Goal: Transaction & Acquisition: Purchase product/service

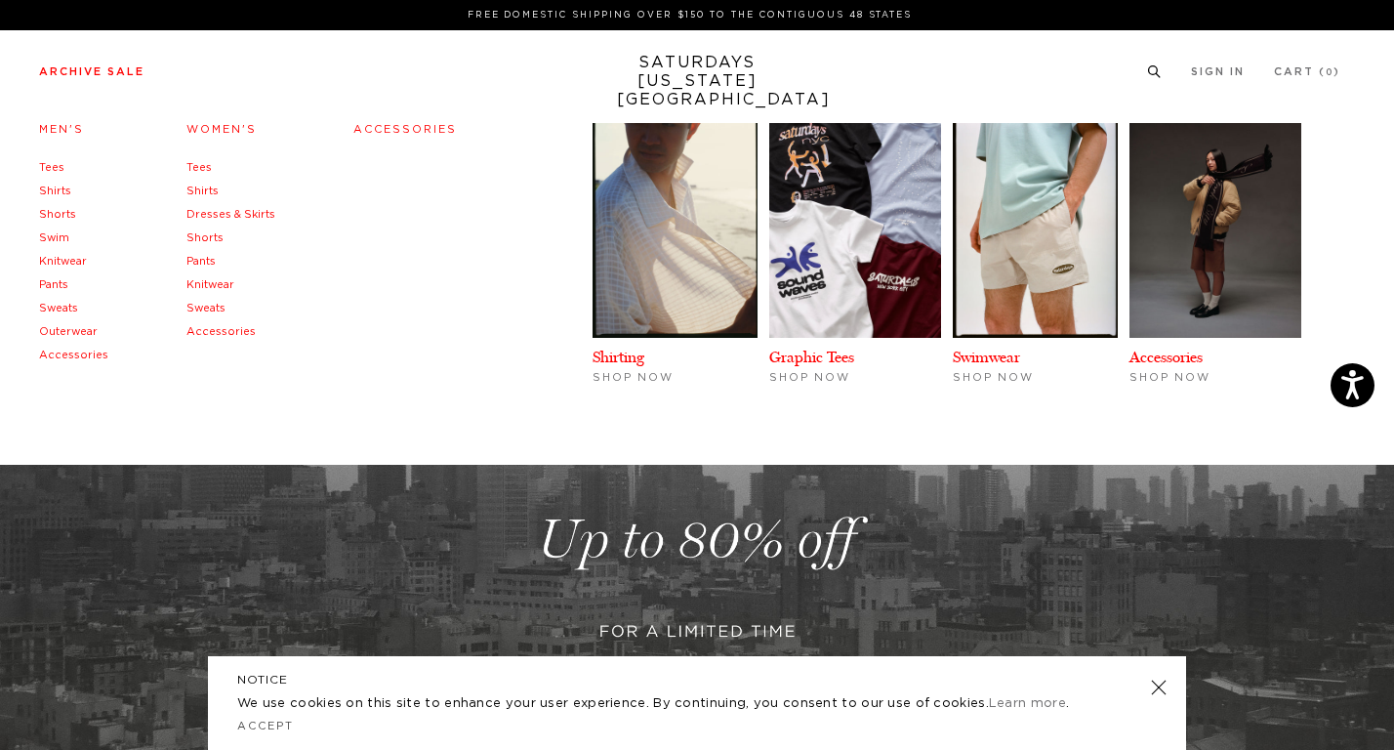
click at [121, 73] on link "Archive Sale" at bounding box center [91, 71] width 105 height 11
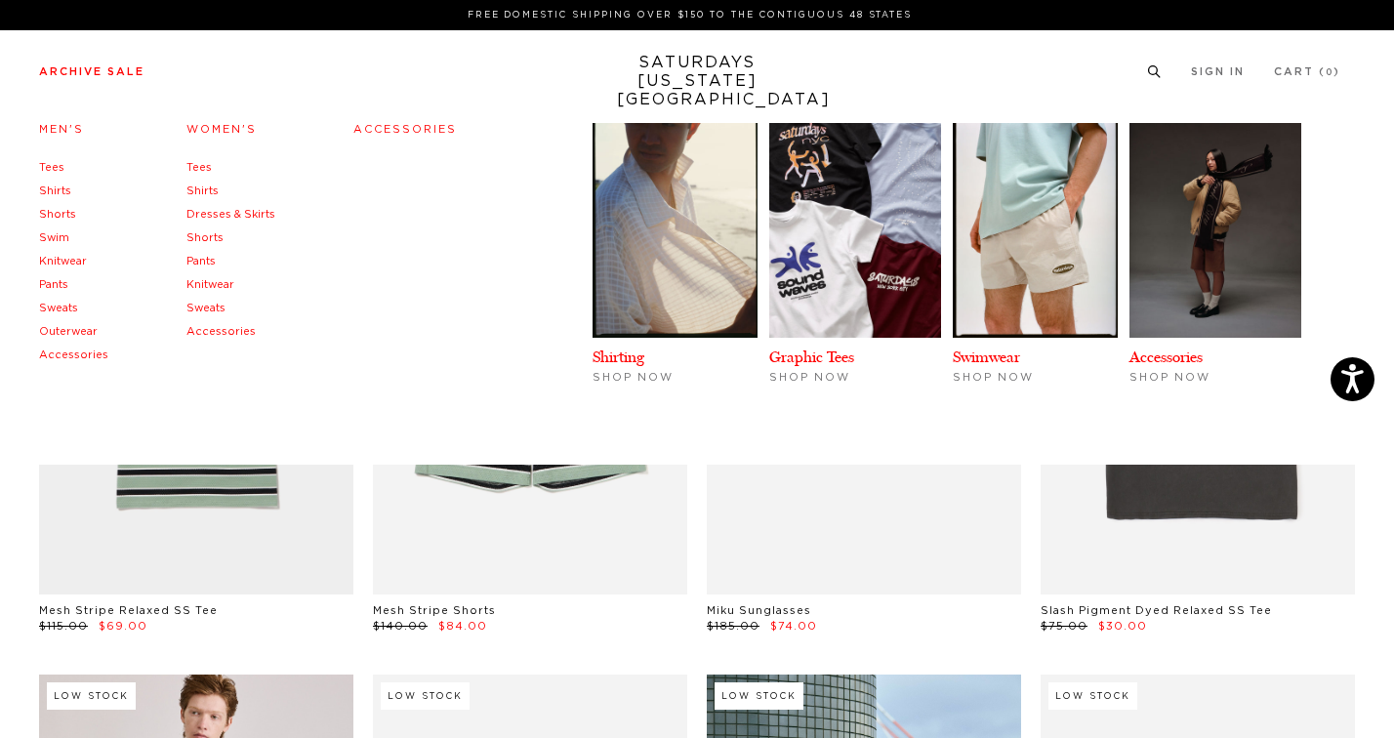
click at [55, 281] on link "Pants" at bounding box center [53, 284] width 29 height 11
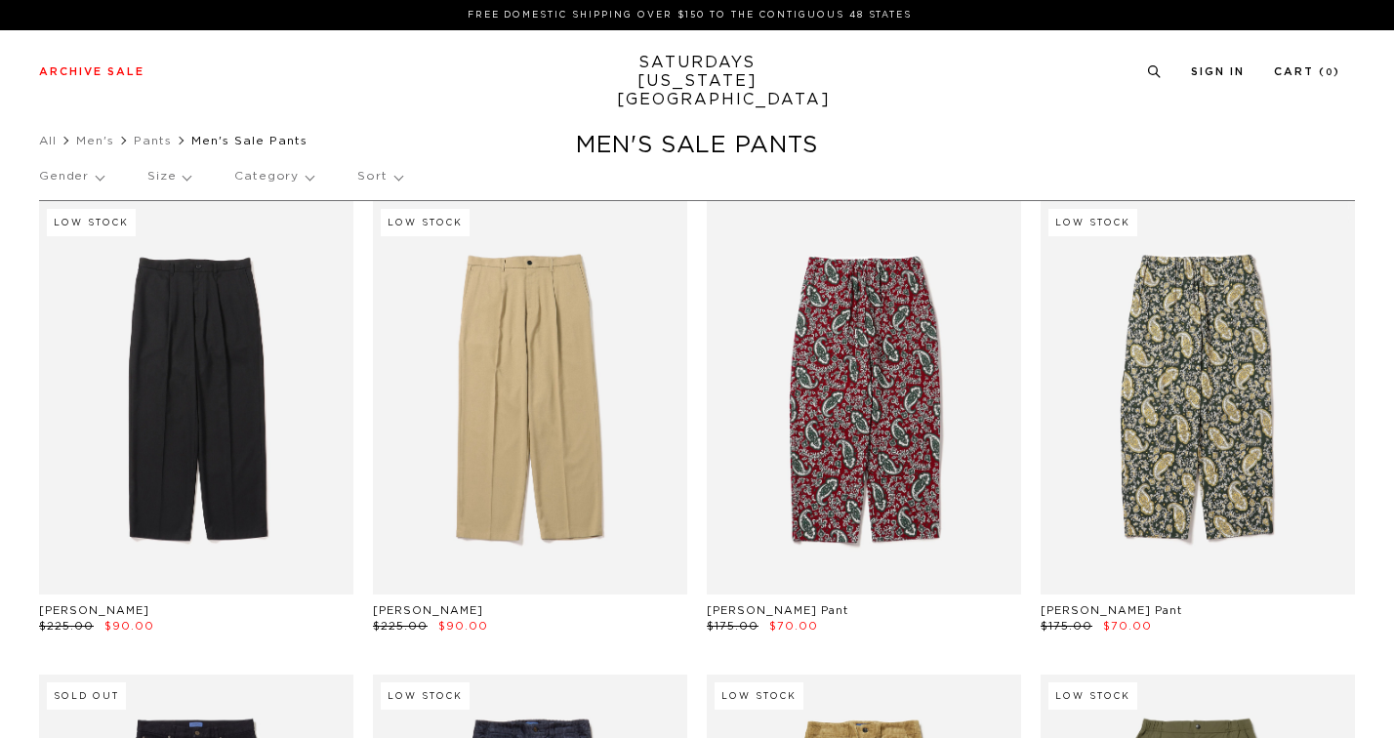
click at [92, 182] on p "Gender" at bounding box center [71, 176] width 64 height 45
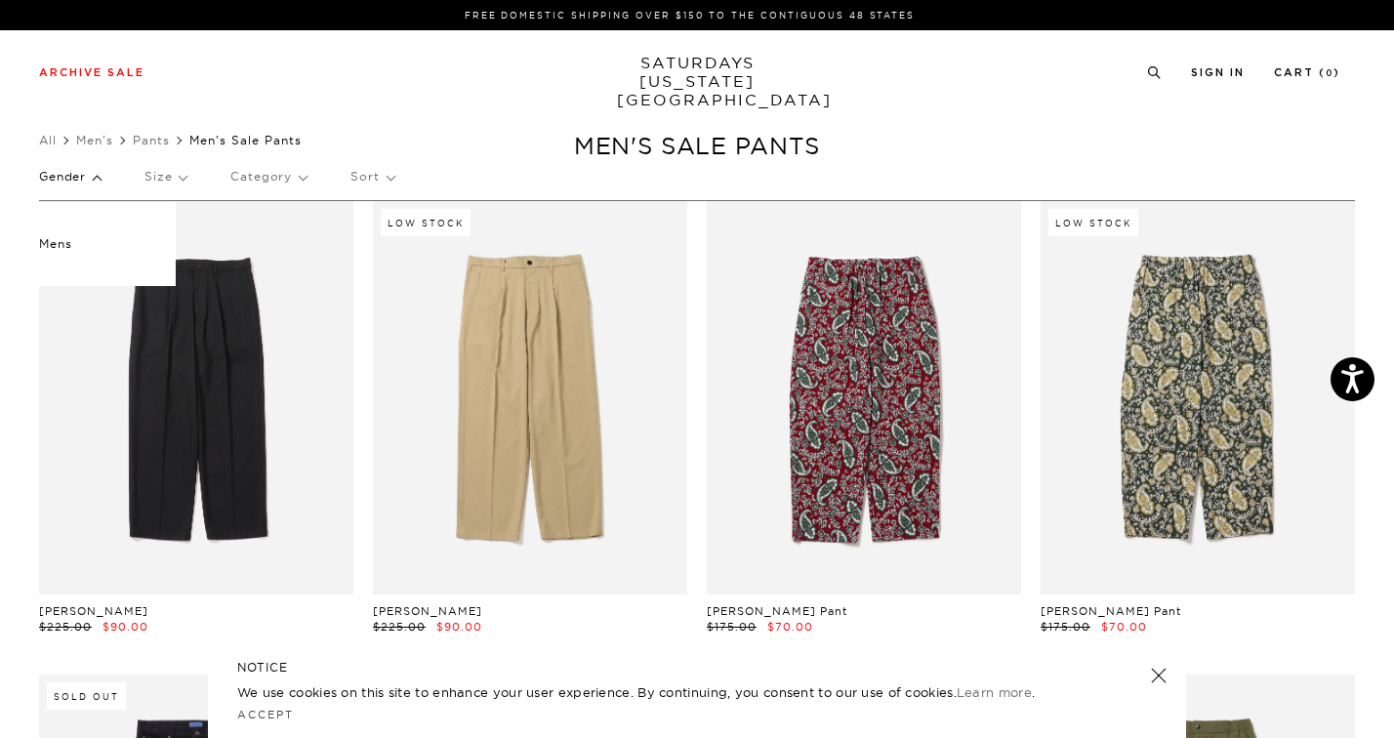
click at [949, 109] on div "Archive Sale Men's Tees Shirts Shorts Swim Knitwear Pants Sweats Women's" at bounding box center [697, 71] width 1394 height 83
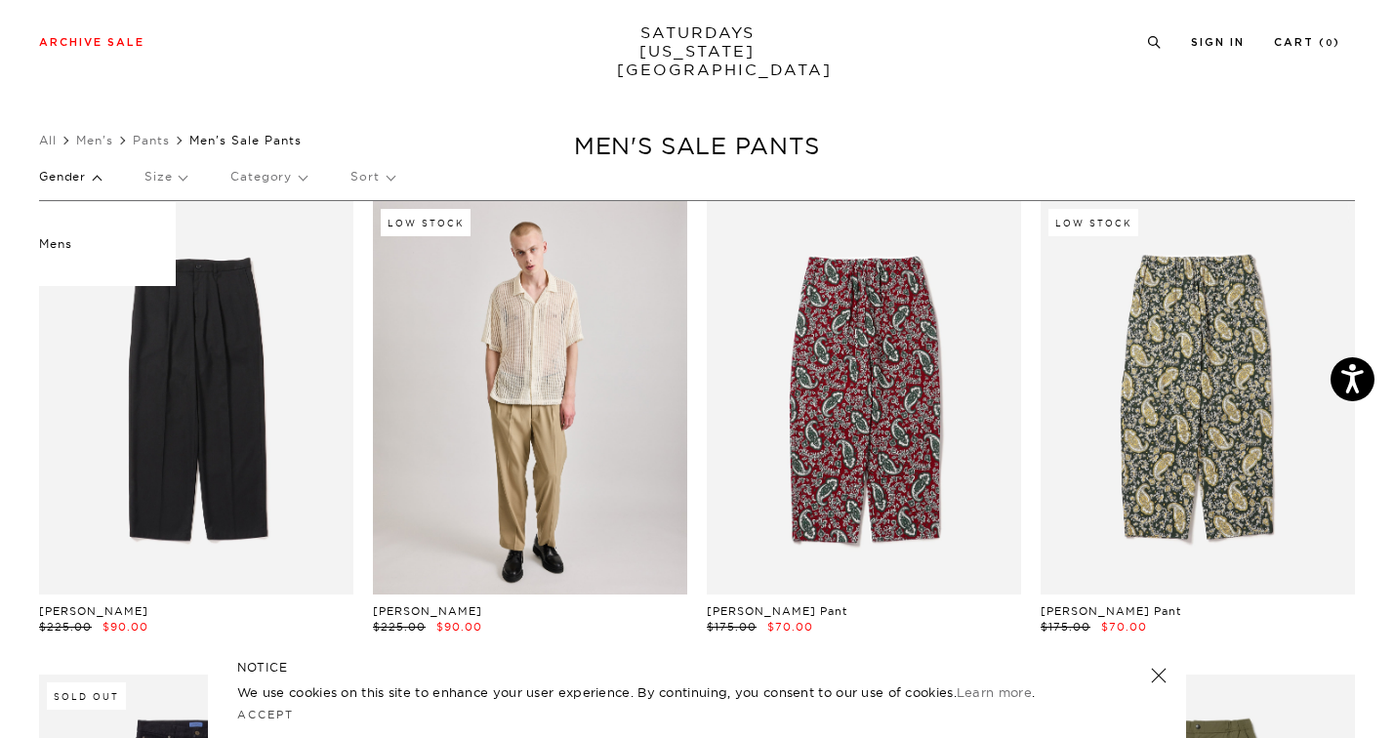
scroll to position [411, 0]
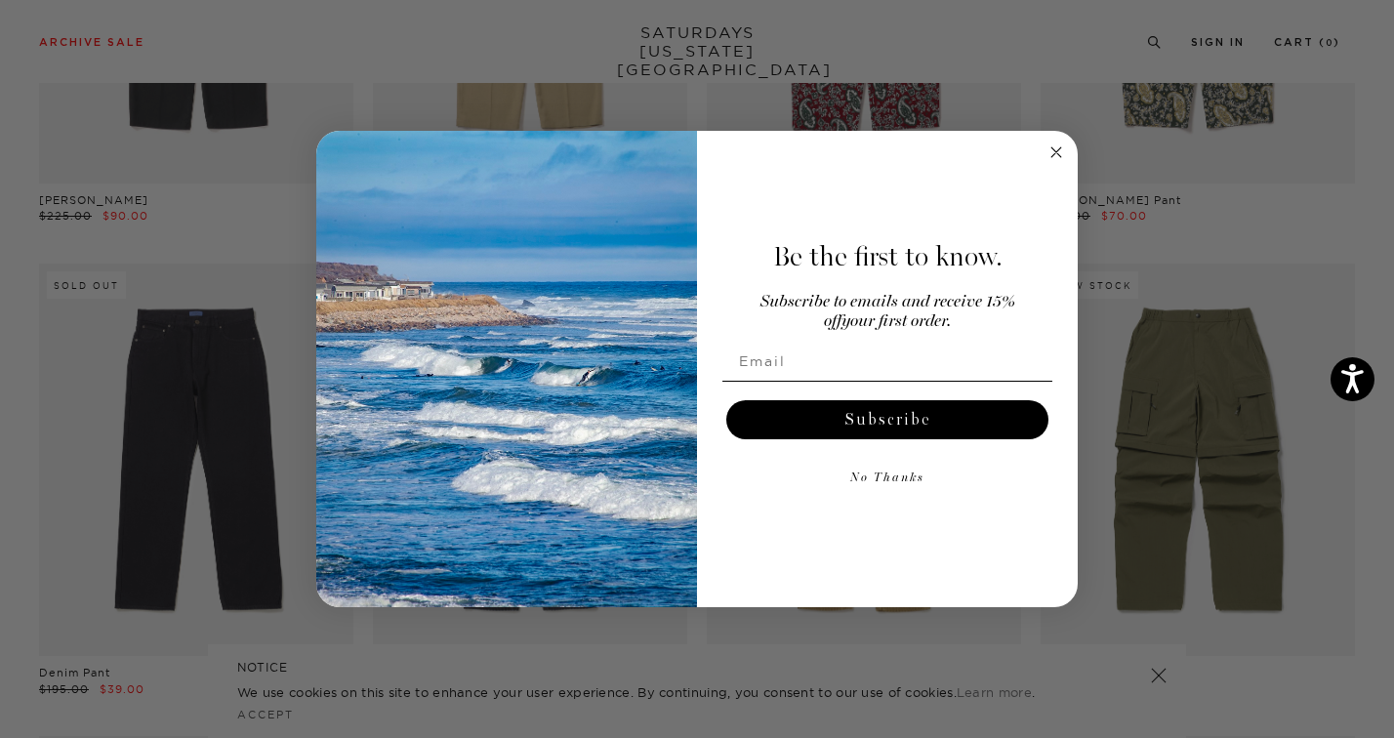
click at [1053, 150] on icon "Close dialog" at bounding box center [1056, 152] width 10 height 10
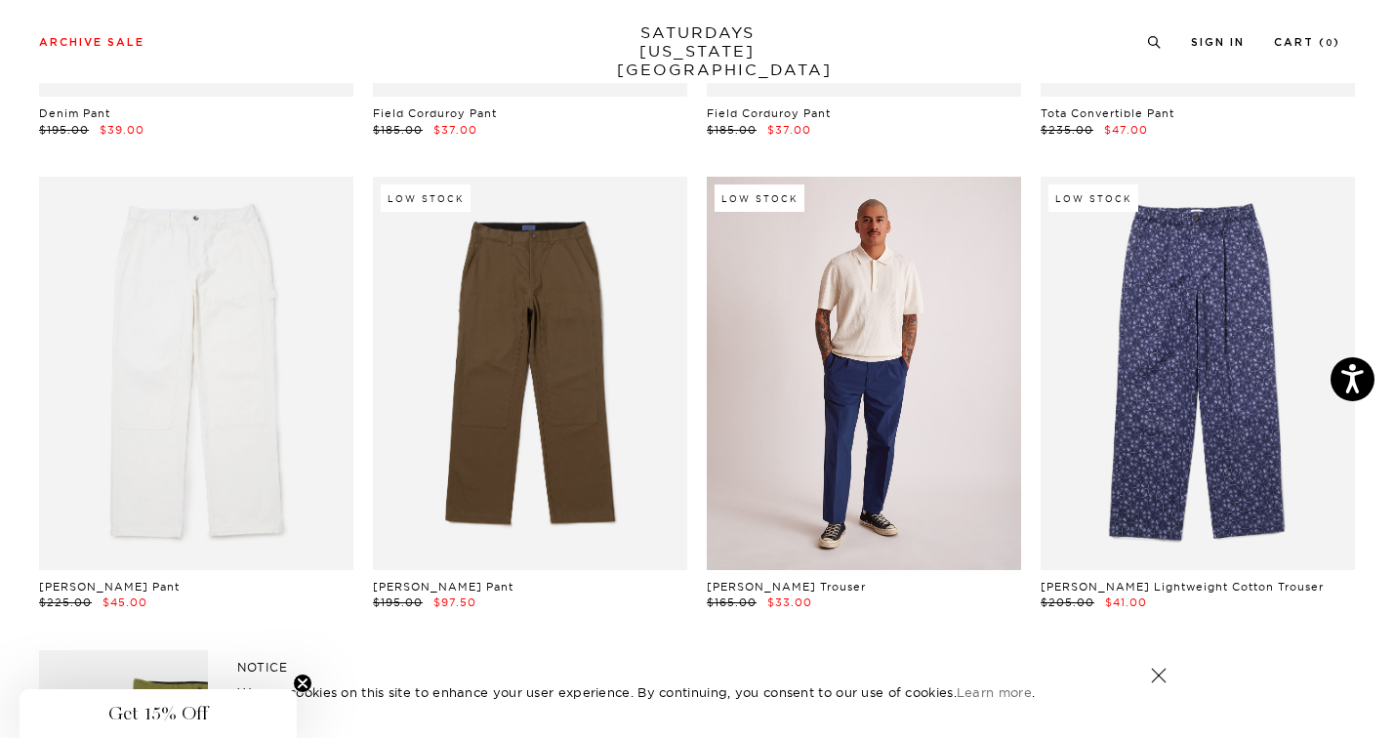
scroll to position [957, 0]
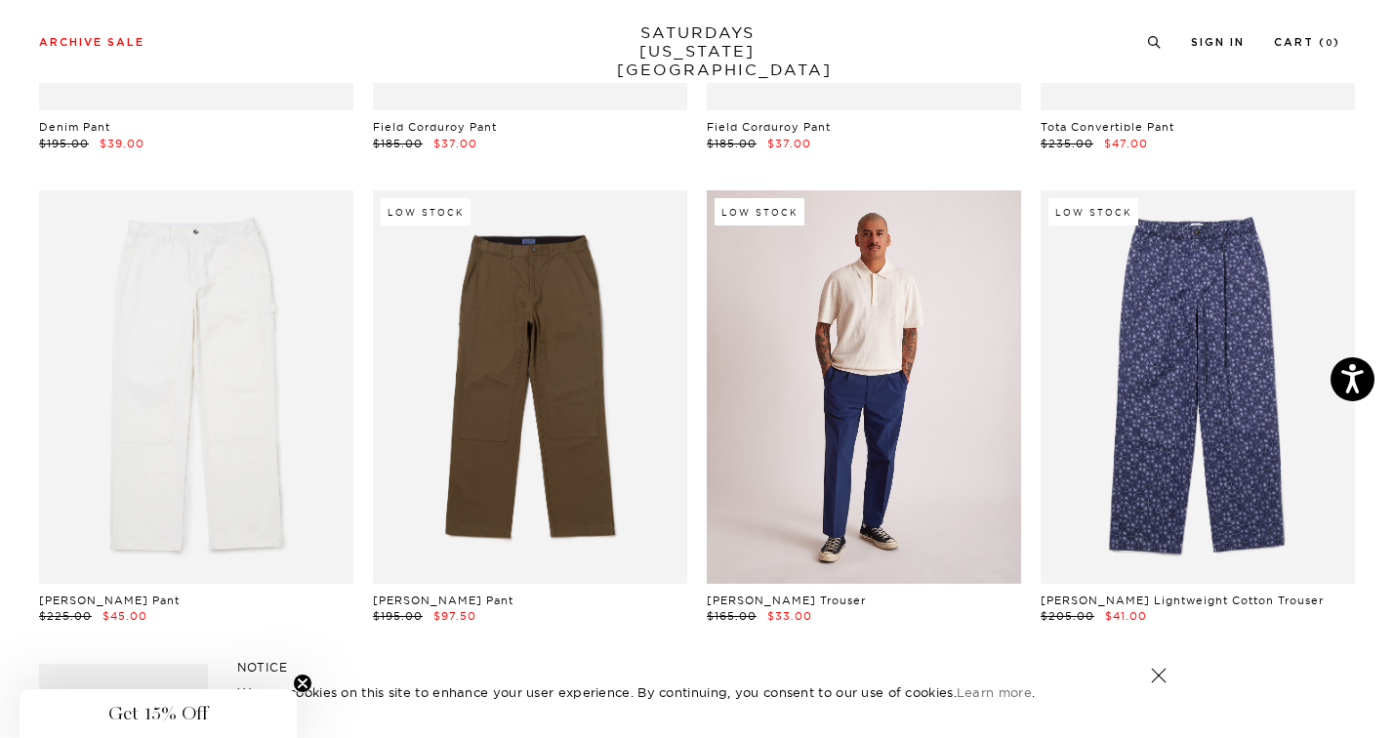
click at [846, 368] on link at bounding box center [864, 386] width 314 height 393
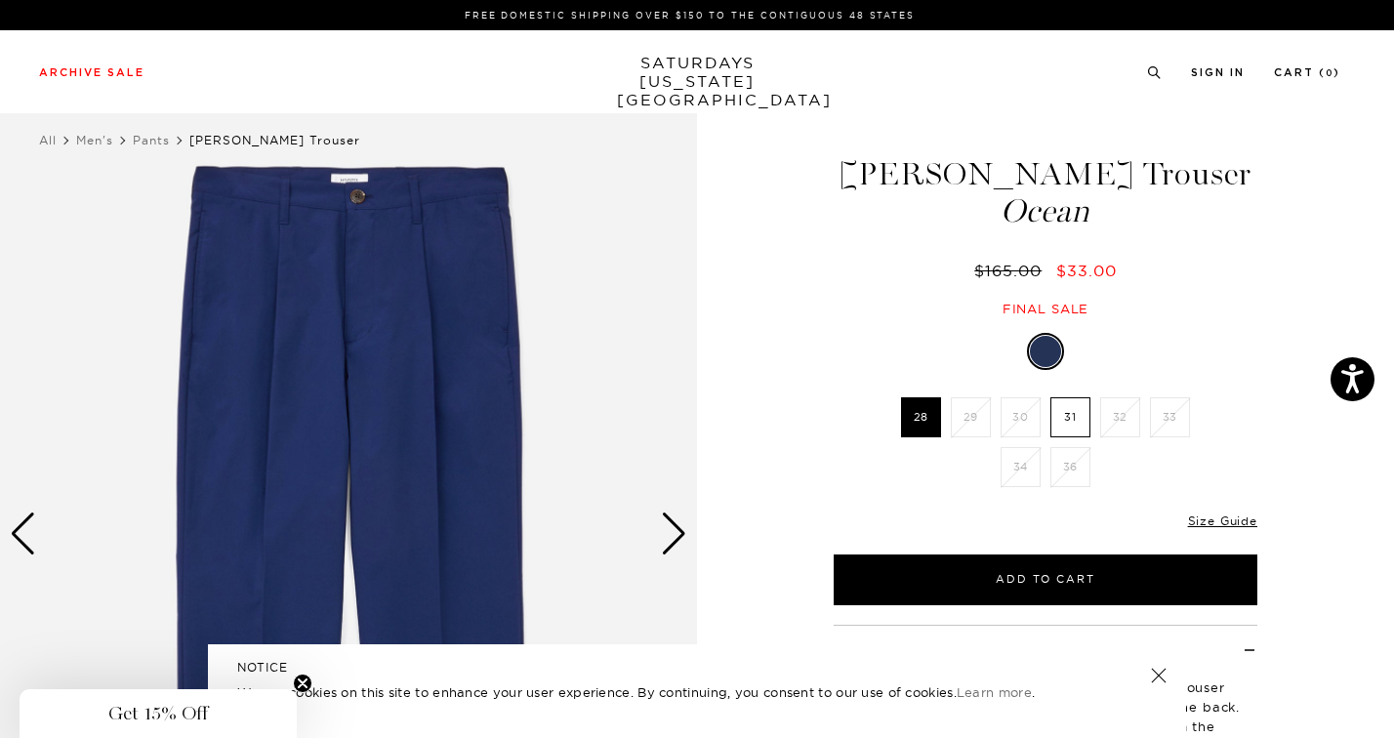
click at [1070, 418] on label "31" at bounding box center [1070, 417] width 40 height 40
click at [0, 0] on input "31" at bounding box center [0, 0] width 0 height 0
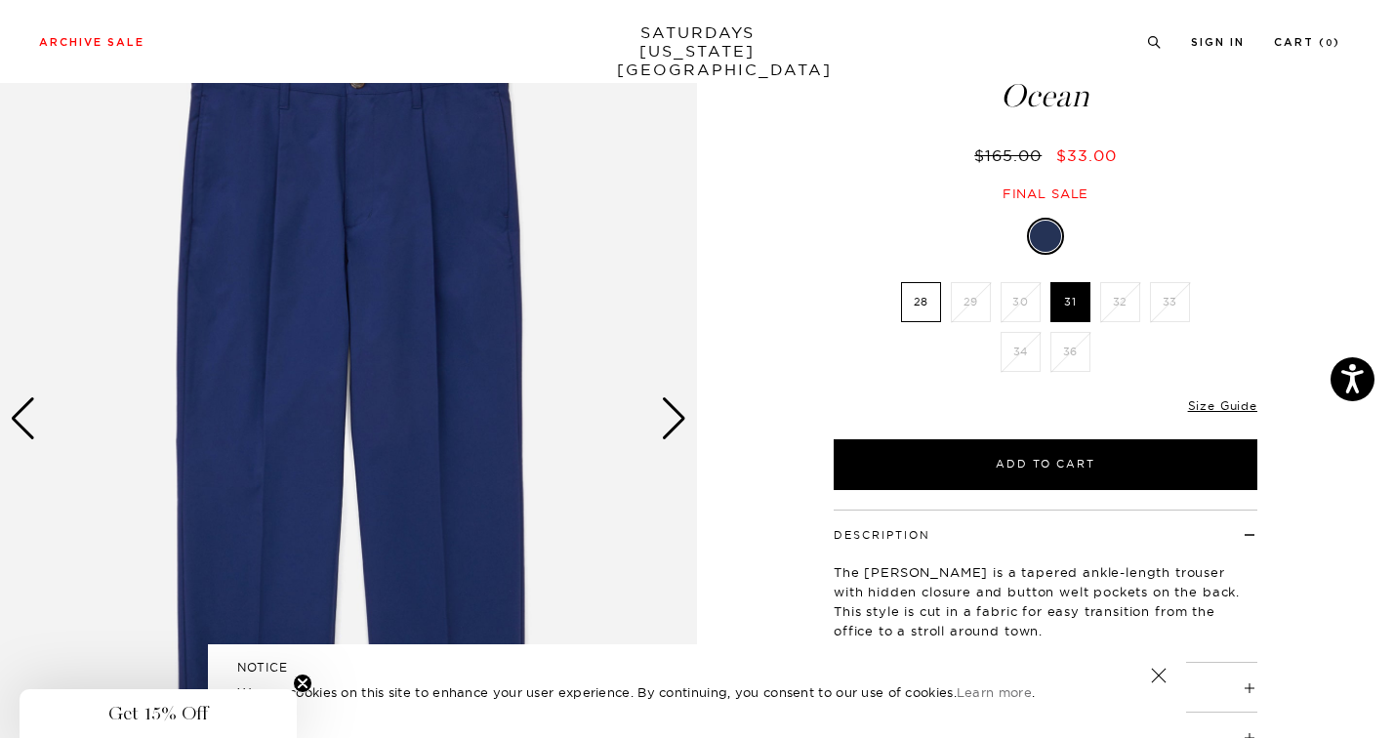
scroll to position [91, 0]
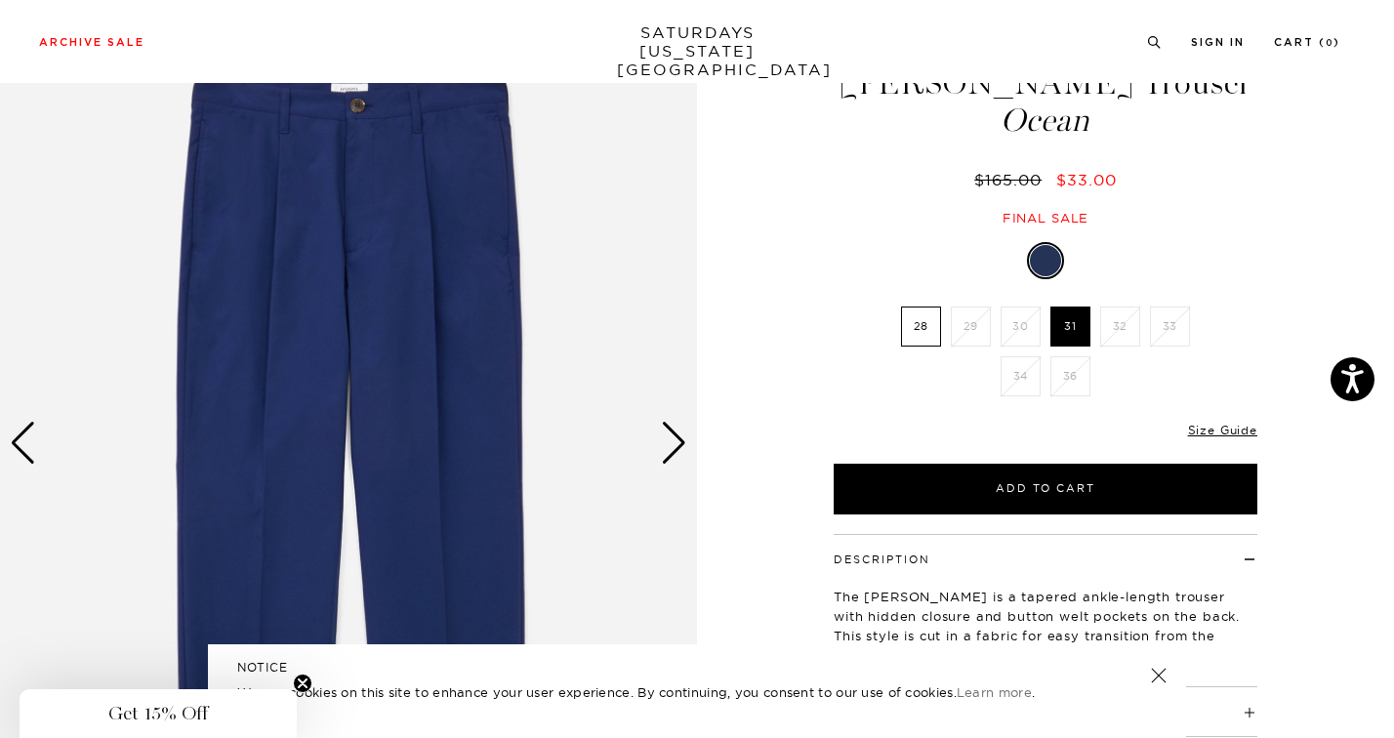
click at [674, 455] on div "Next slide" at bounding box center [674, 443] width 26 height 43
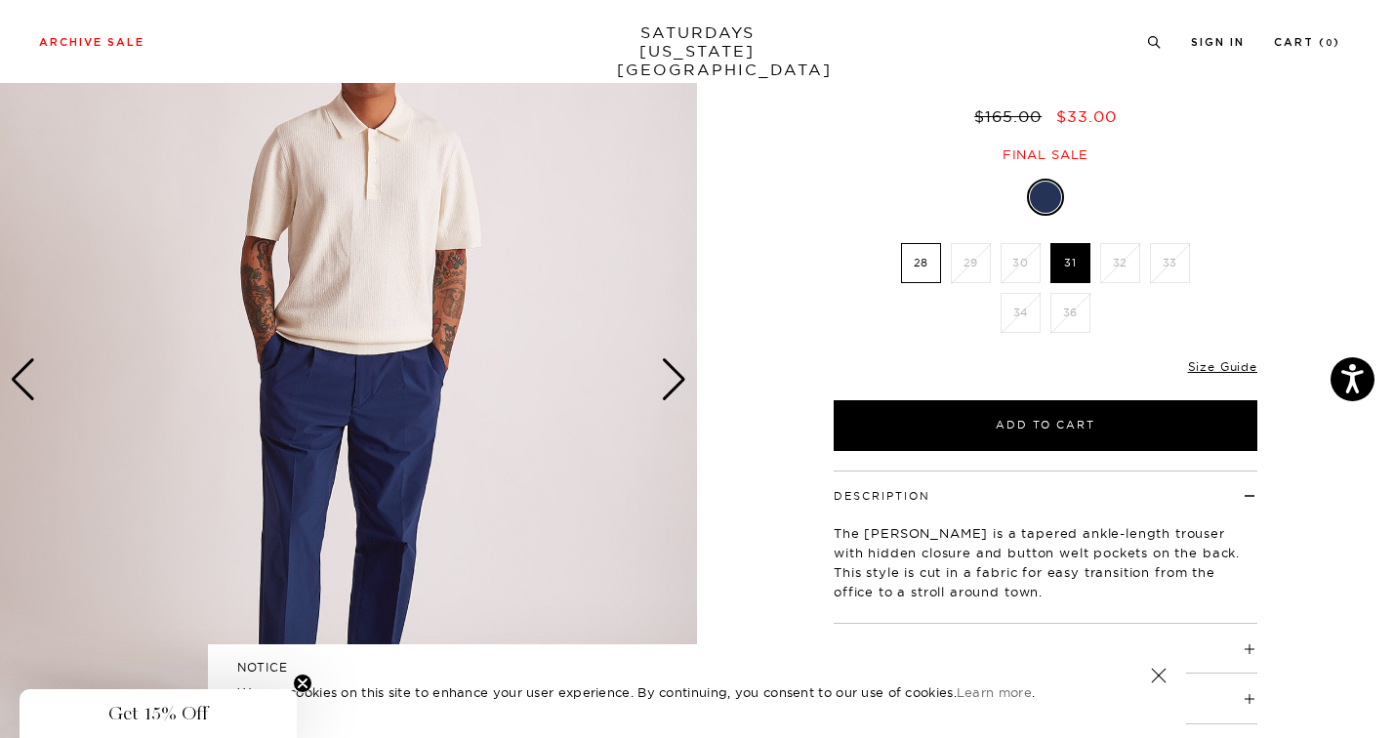
scroll to position [137, 0]
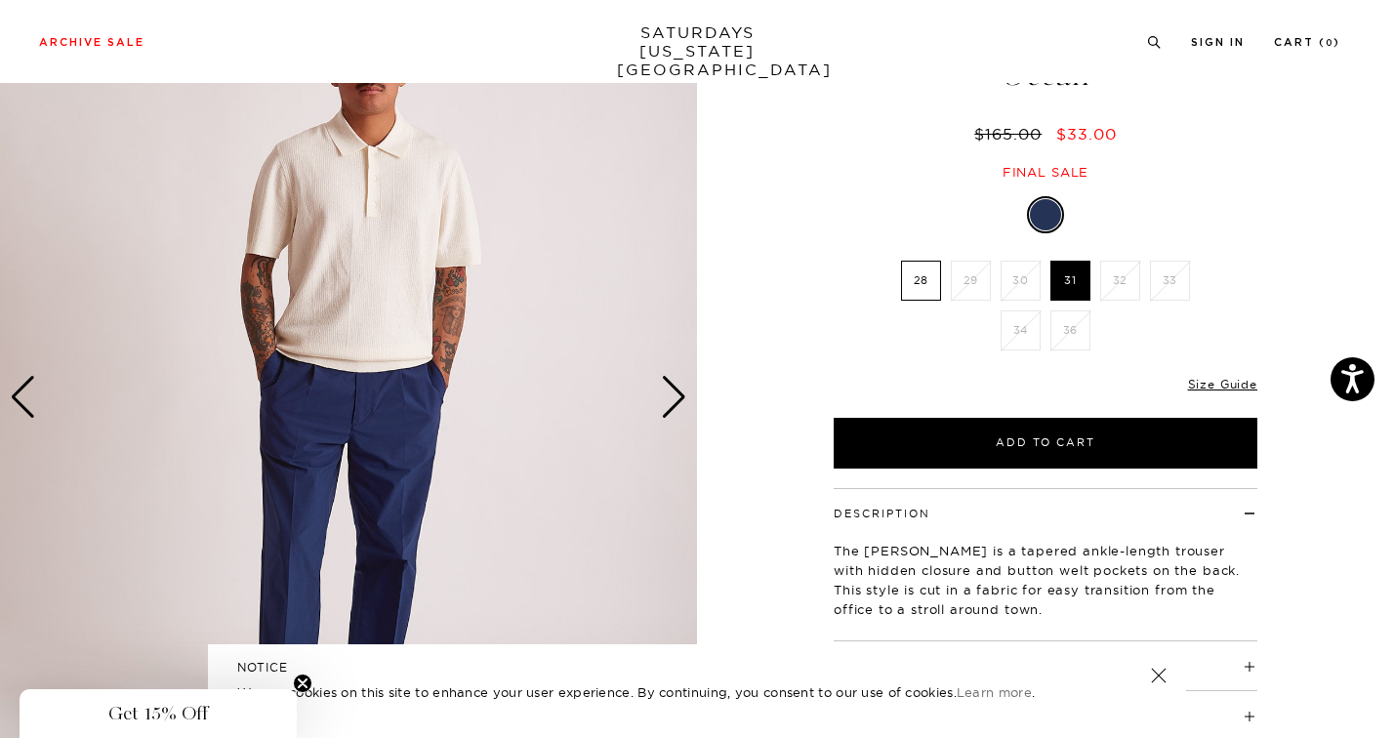
click at [675, 404] on div "Next slide" at bounding box center [674, 397] width 26 height 43
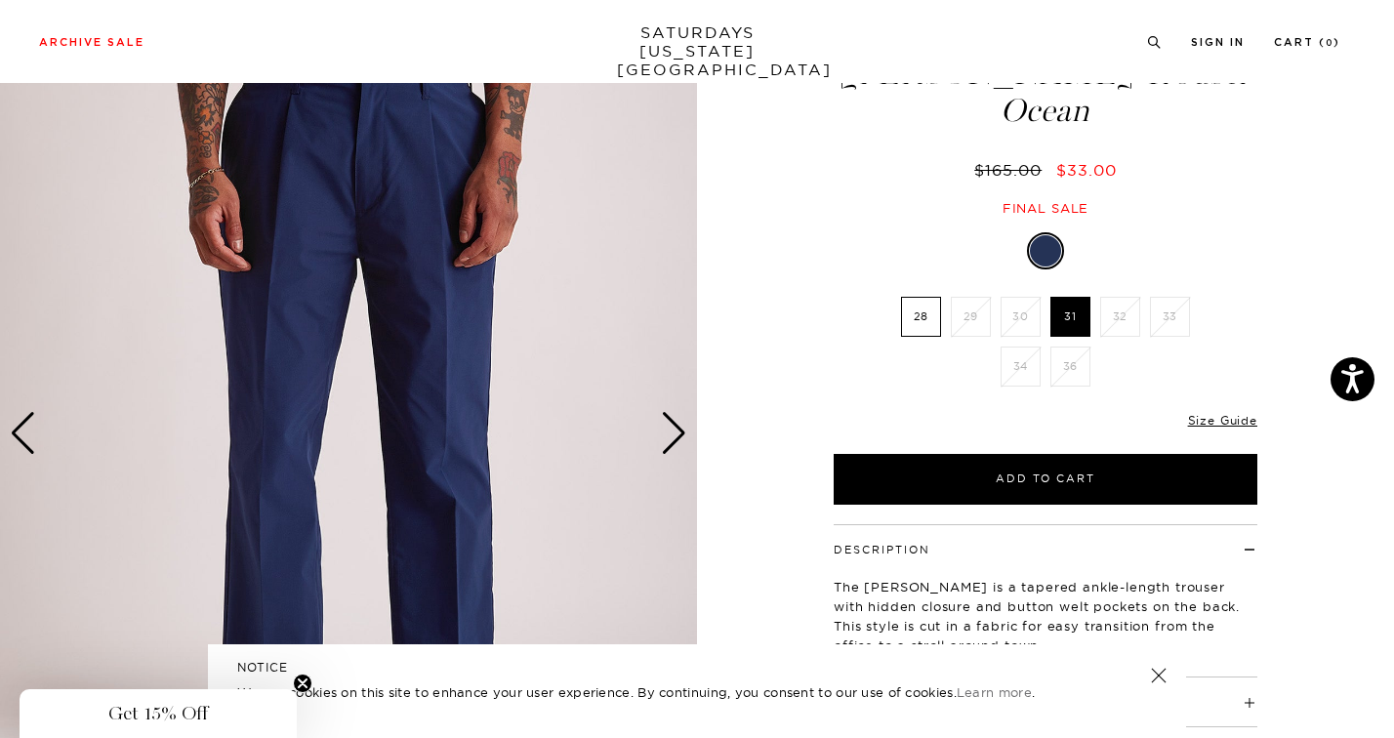
scroll to position [110, 0]
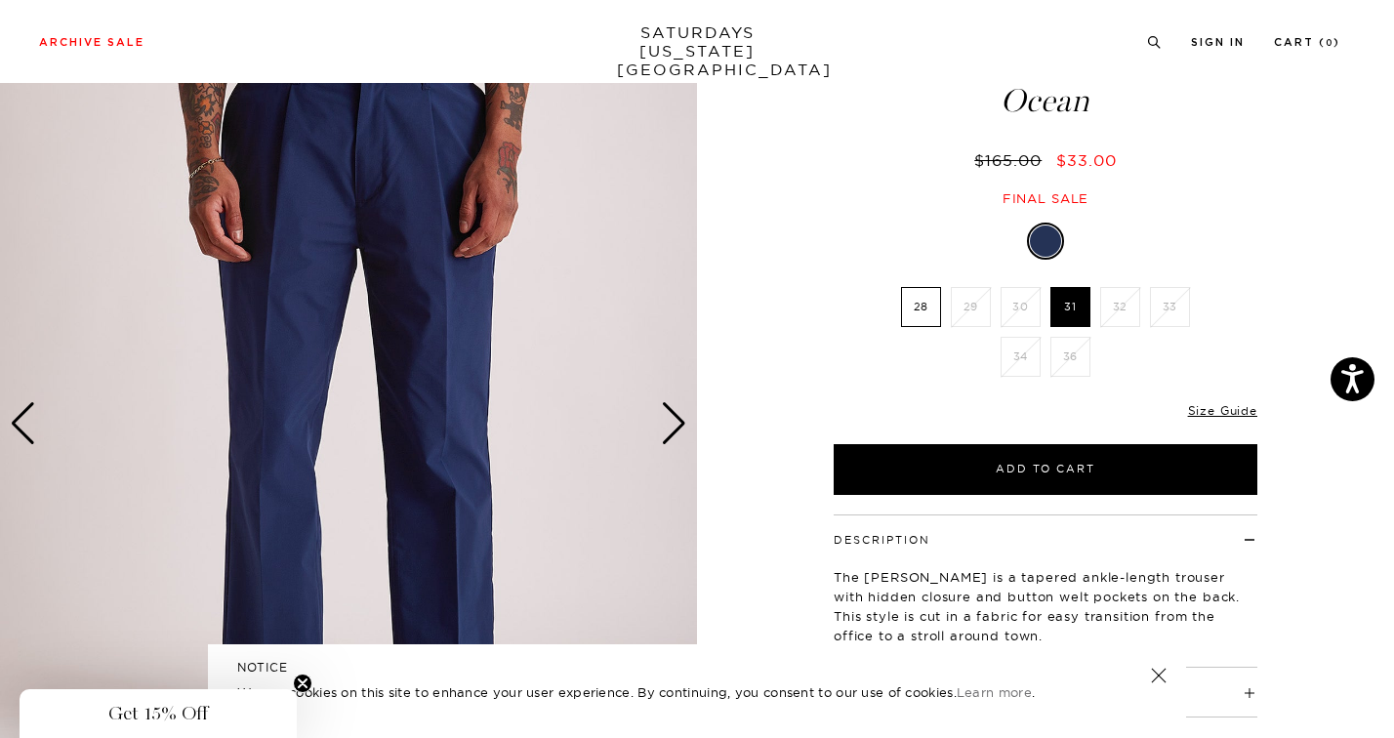
click at [675, 429] on div "Next slide" at bounding box center [674, 423] width 26 height 43
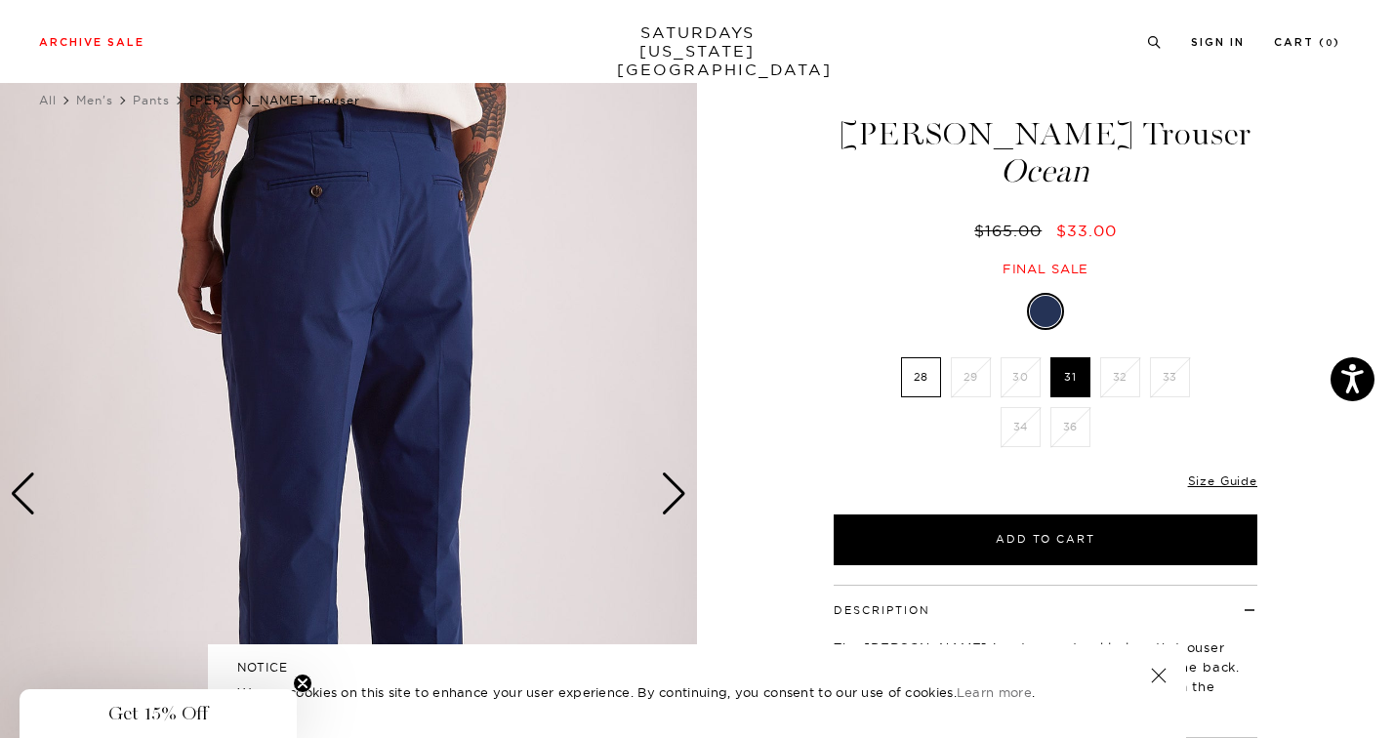
scroll to position [36, 0]
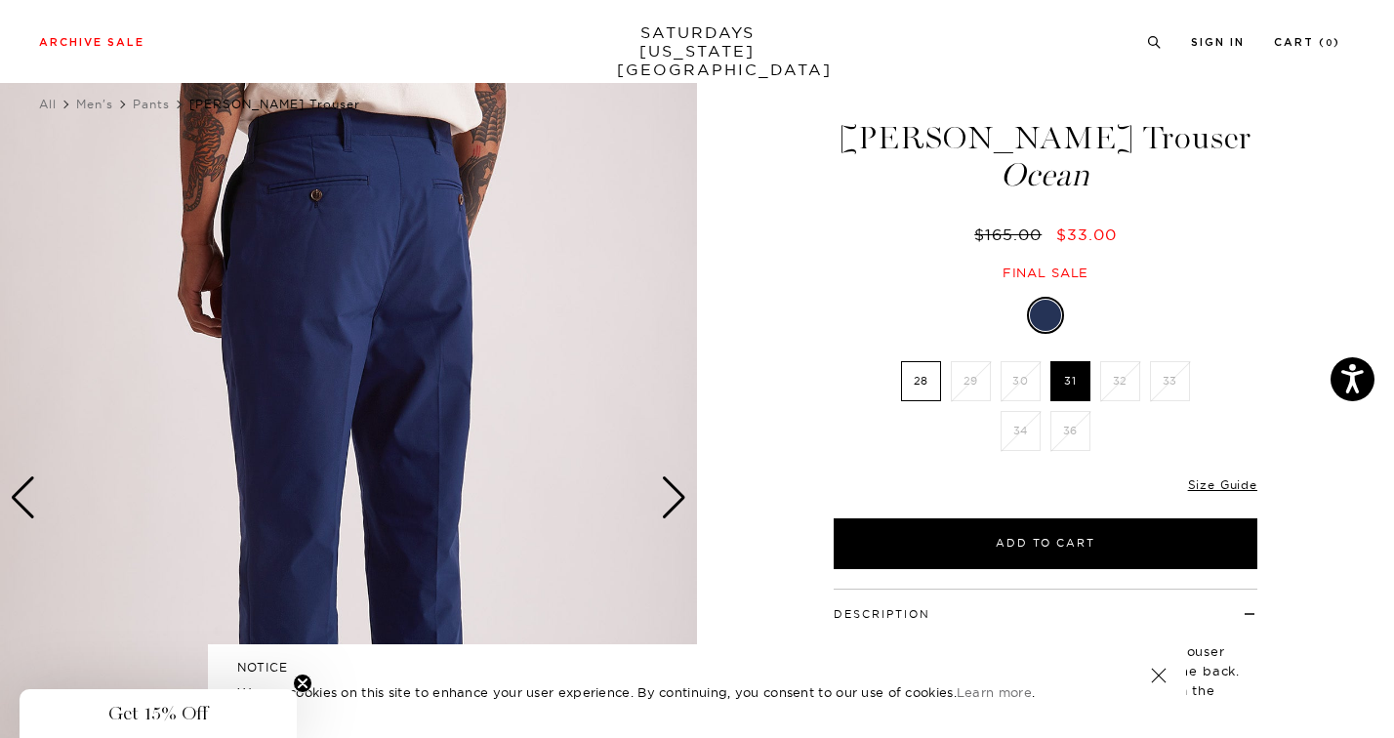
click at [666, 498] on div "Next slide" at bounding box center [674, 497] width 26 height 43
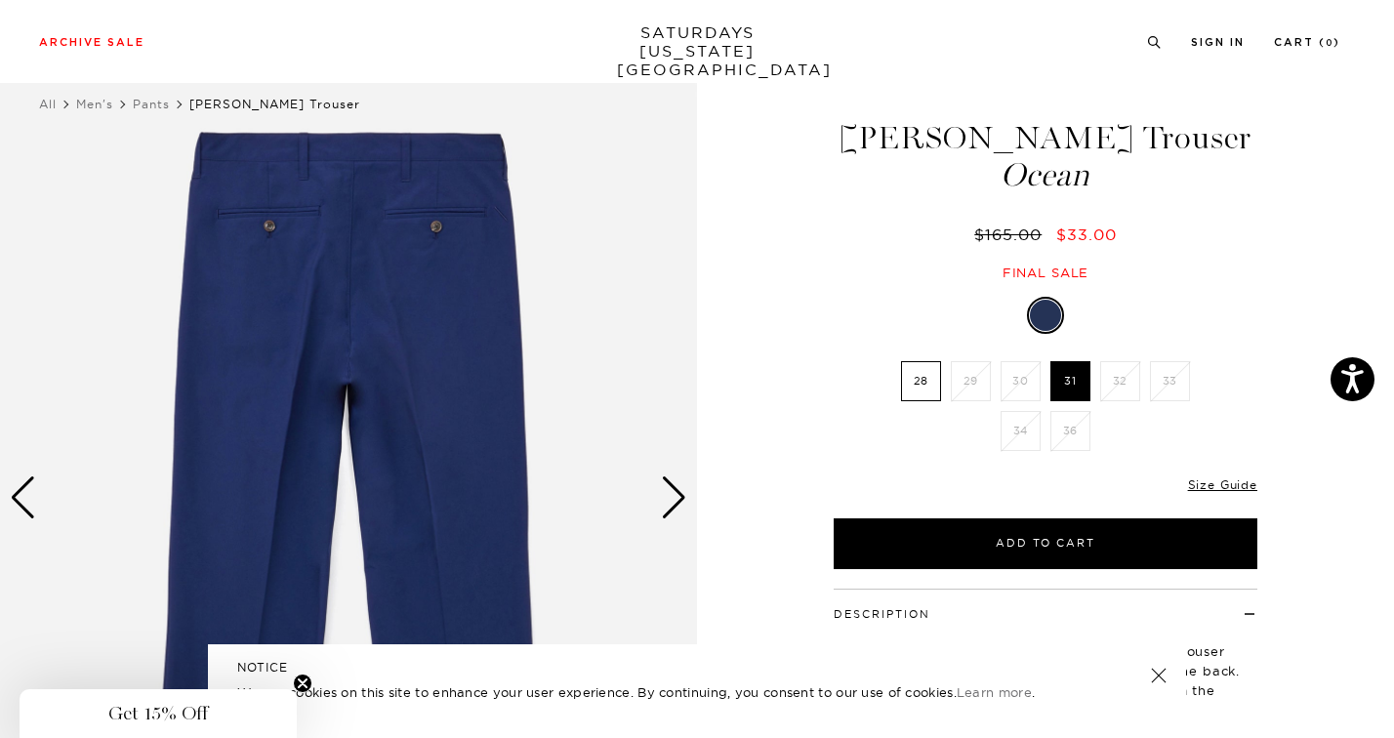
click at [673, 515] on div "Next slide" at bounding box center [674, 497] width 26 height 43
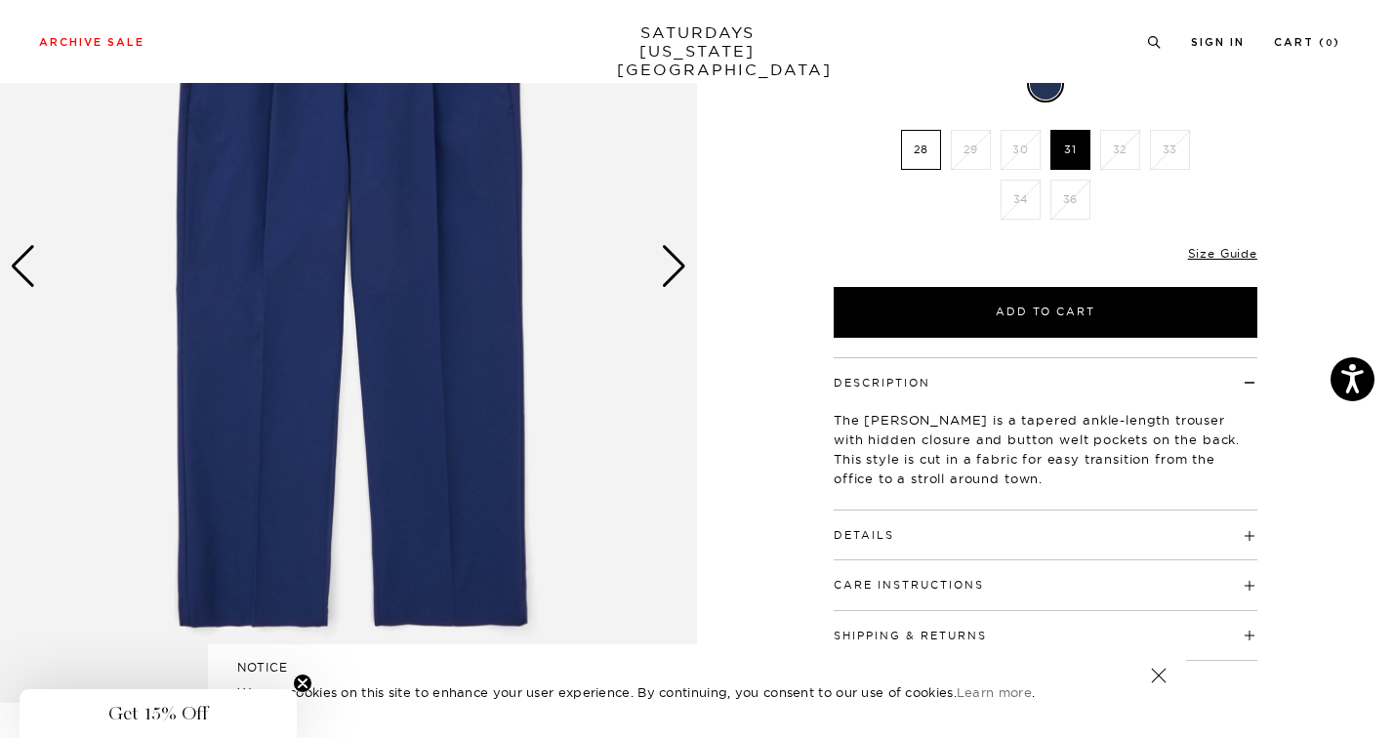
scroll to position [145, 0]
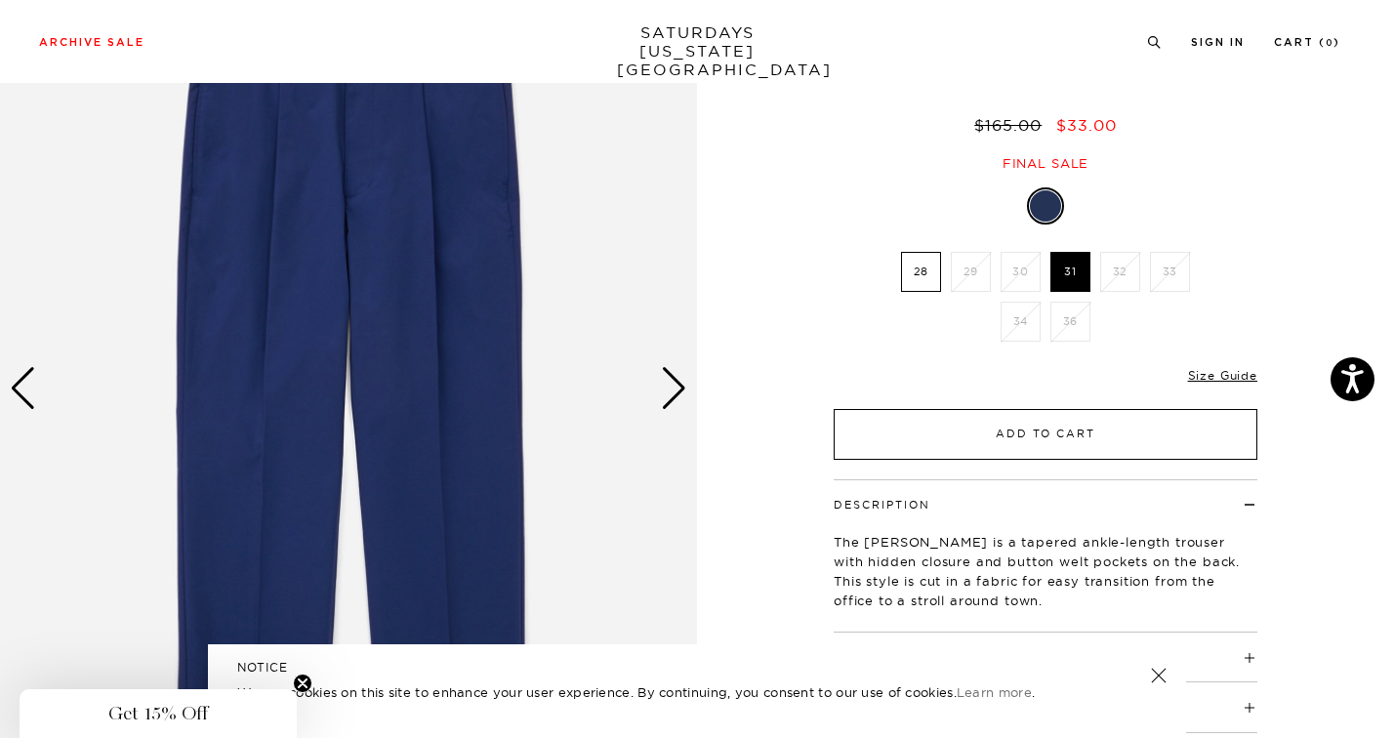
click at [1026, 436] on button "Add to Cart" at bounding box center [1046, 434] width 424 height 51
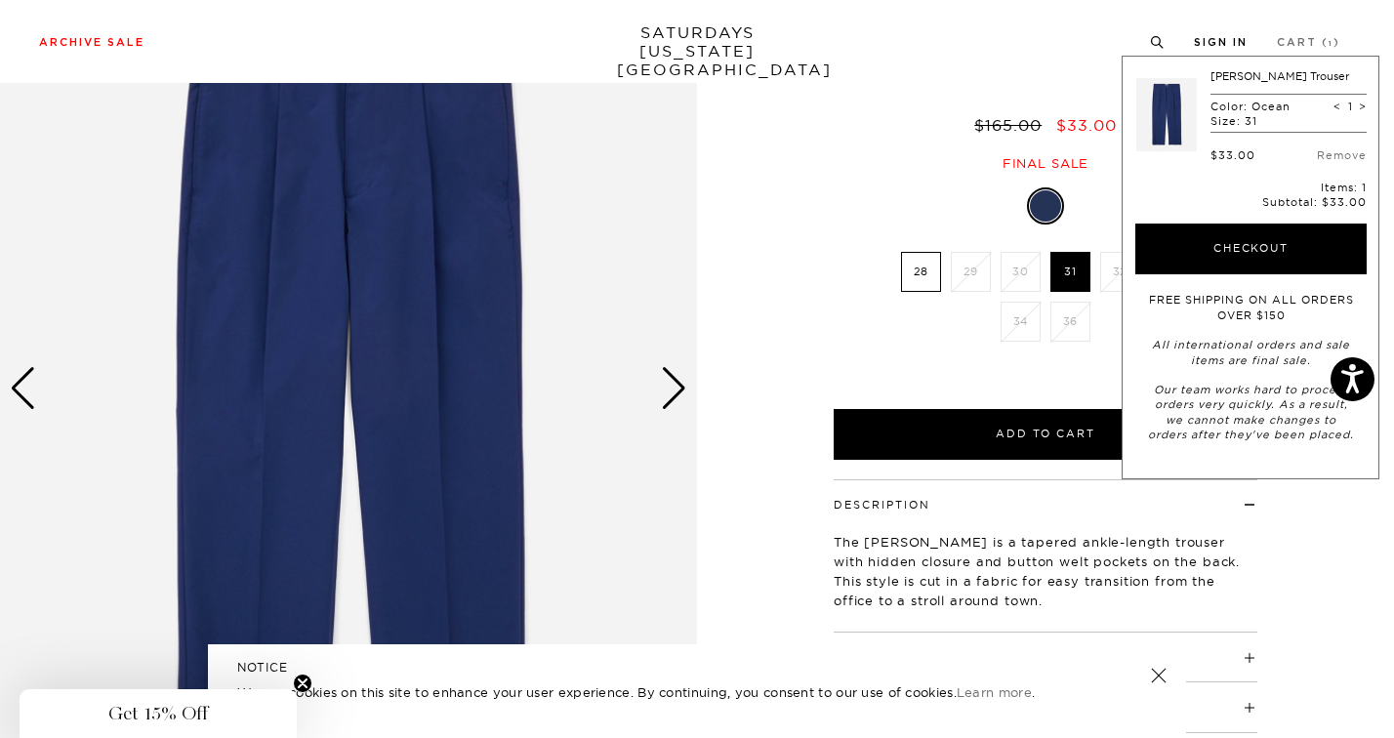
click at [1227, 42] on link "Sign In" at bounding box center [1221, 42] width 54 height 11
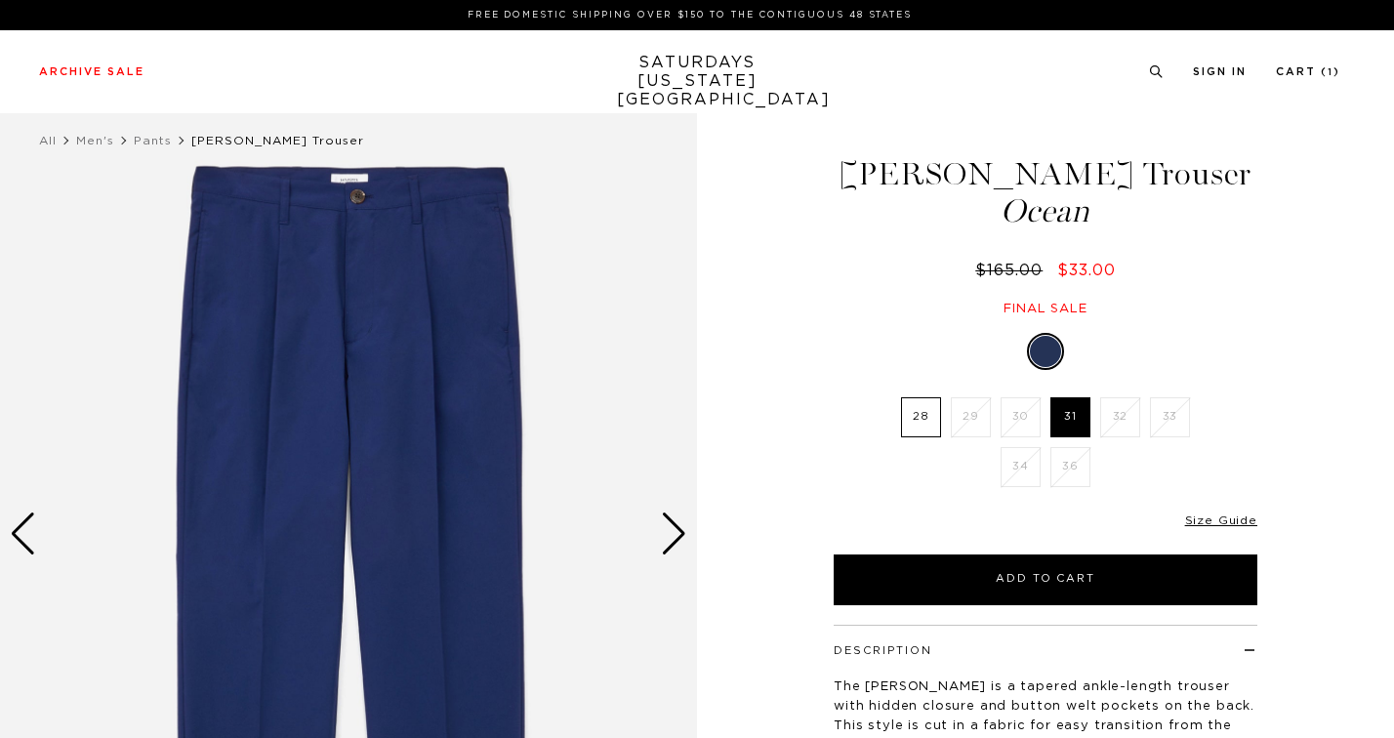
scroll to position [145, 0]
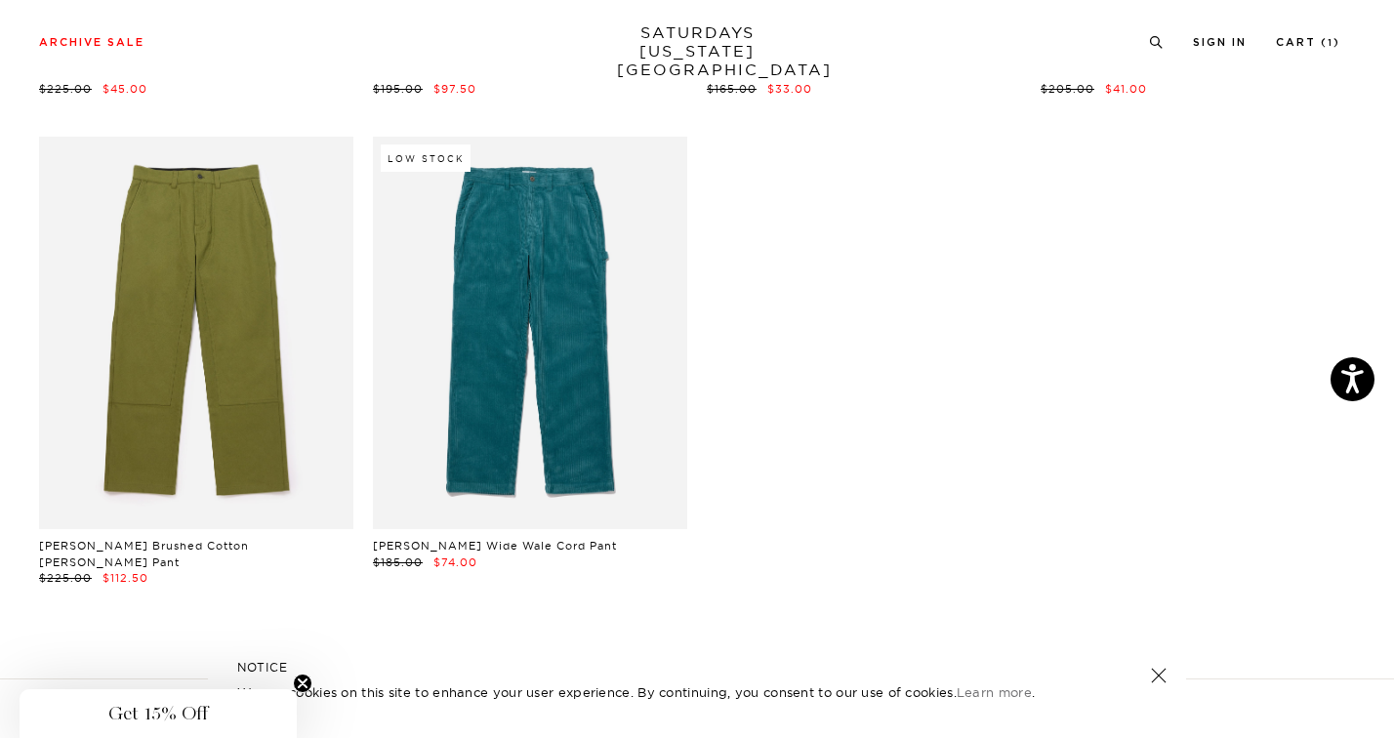
scroll to position [1493, 0]
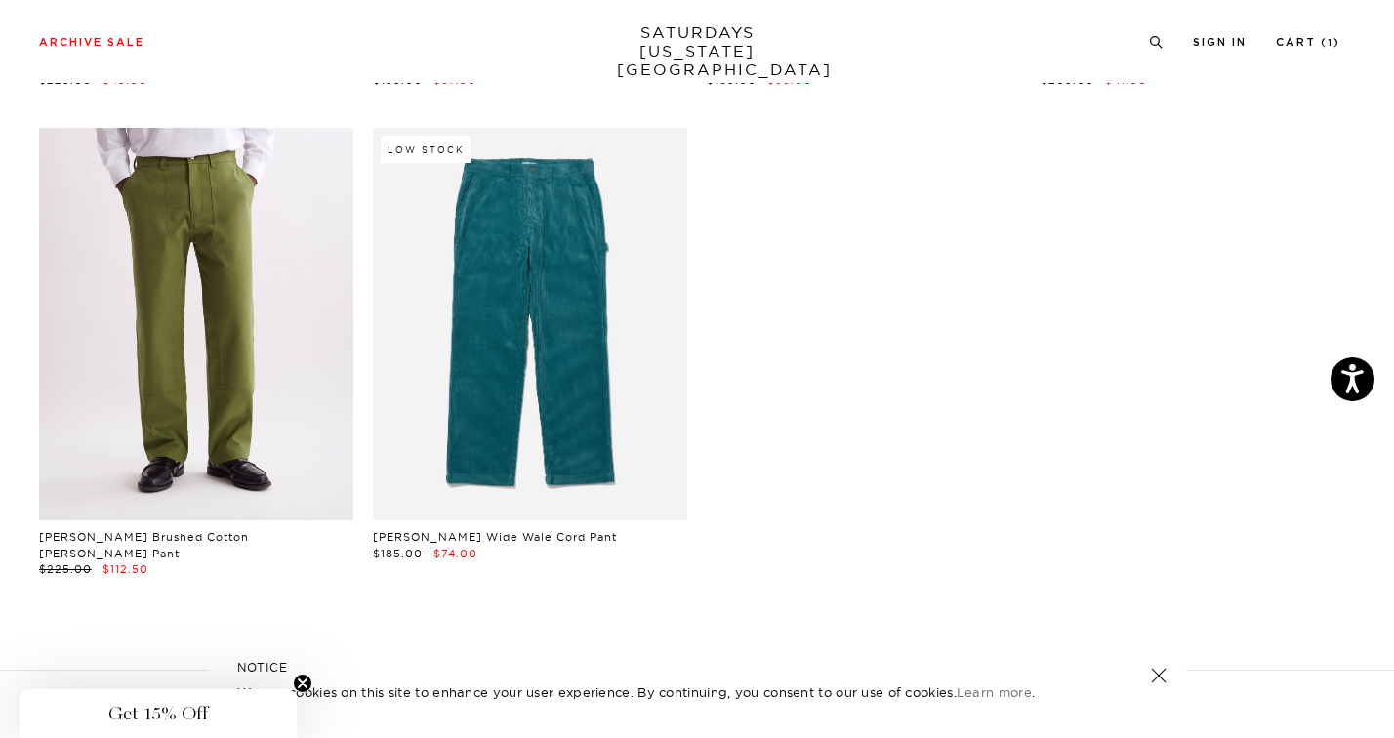
click at [208, 319] on link at bounding box center [196, 324] width 314 height 393
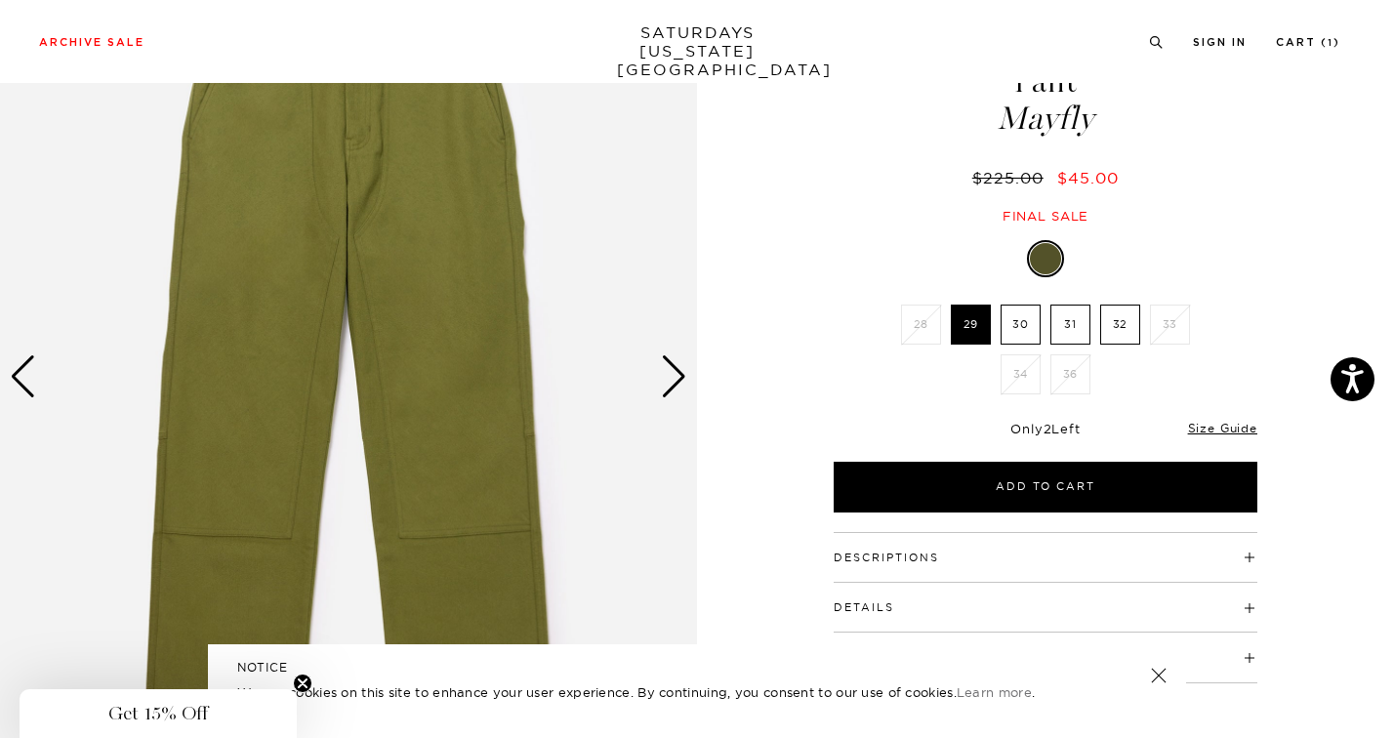
scroll to position [161, 0]
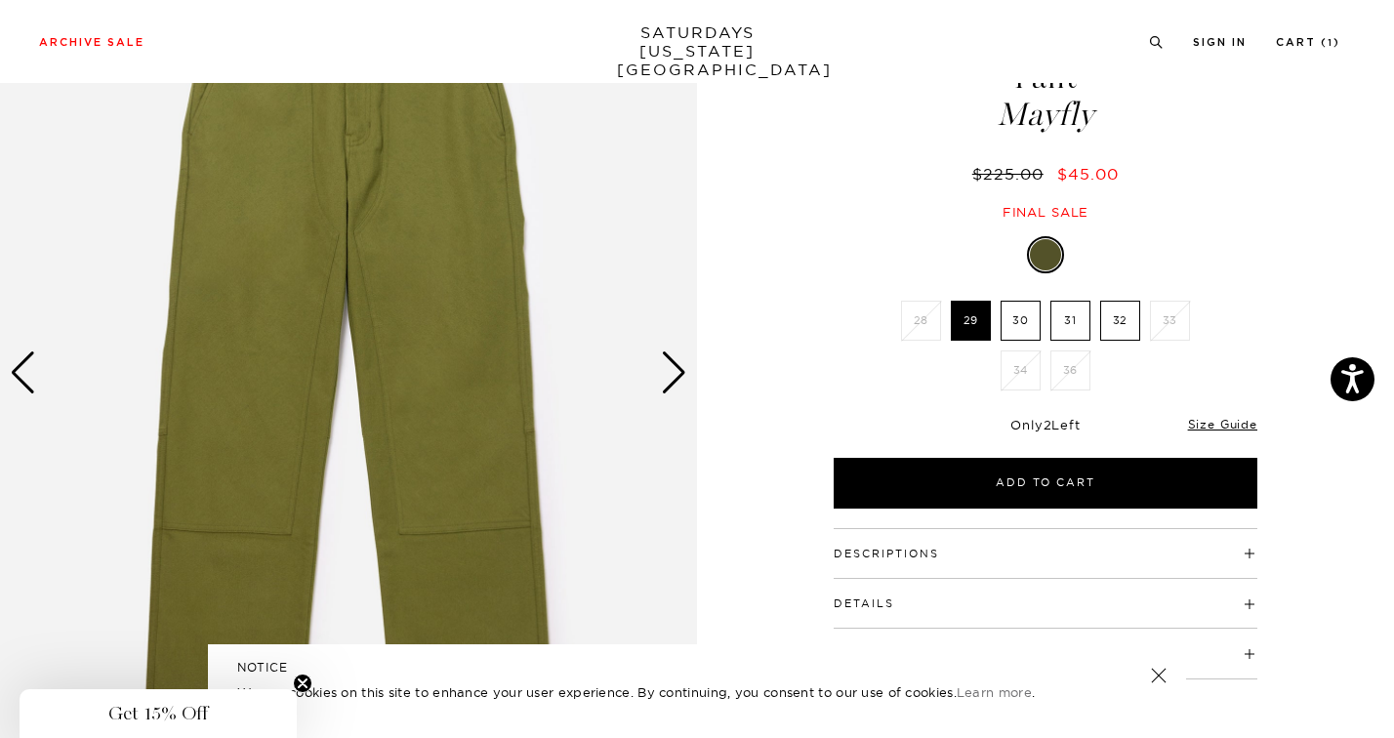
click at [1071, 301] on label "31" at bounding box center [1070, 321] width 40 height 40
click at [0, 0] on input "31" at bounding box center [0, 0] width 0 height 0
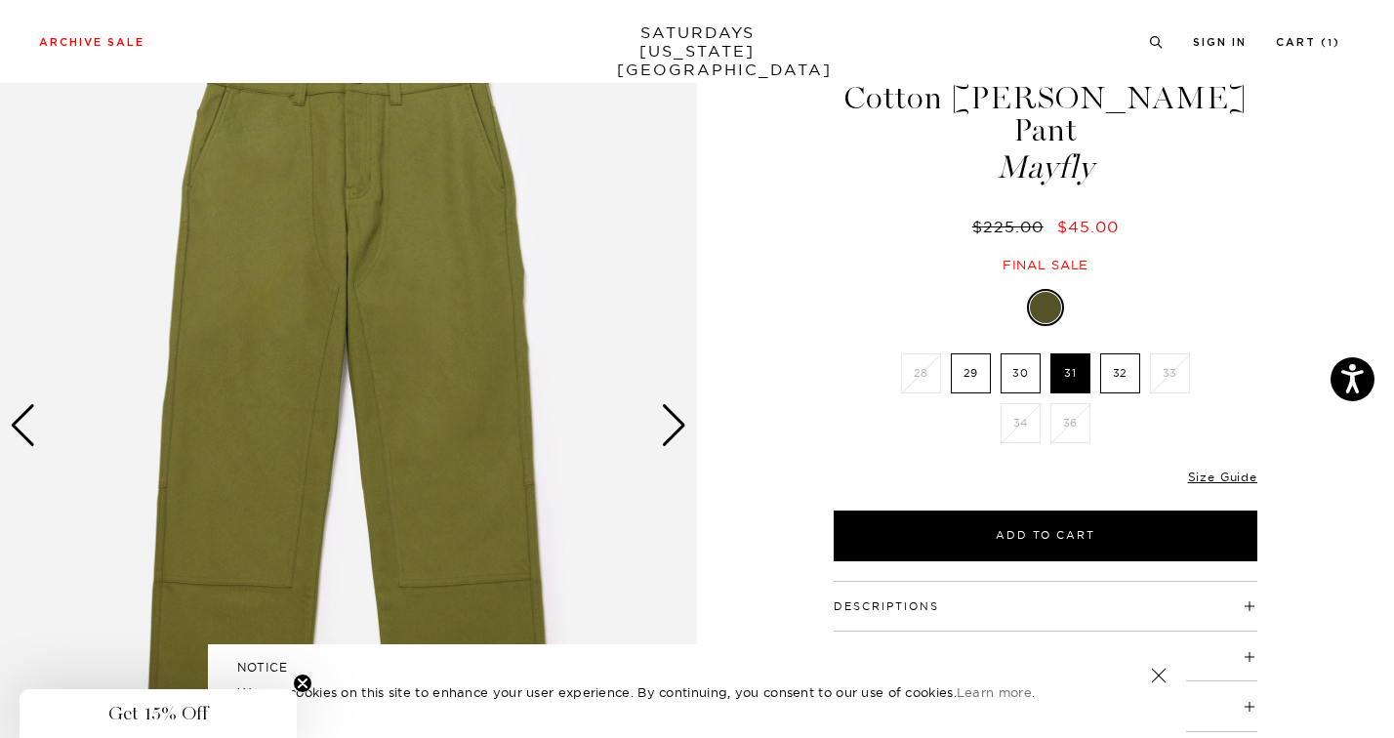
scroll to position [0, 0]
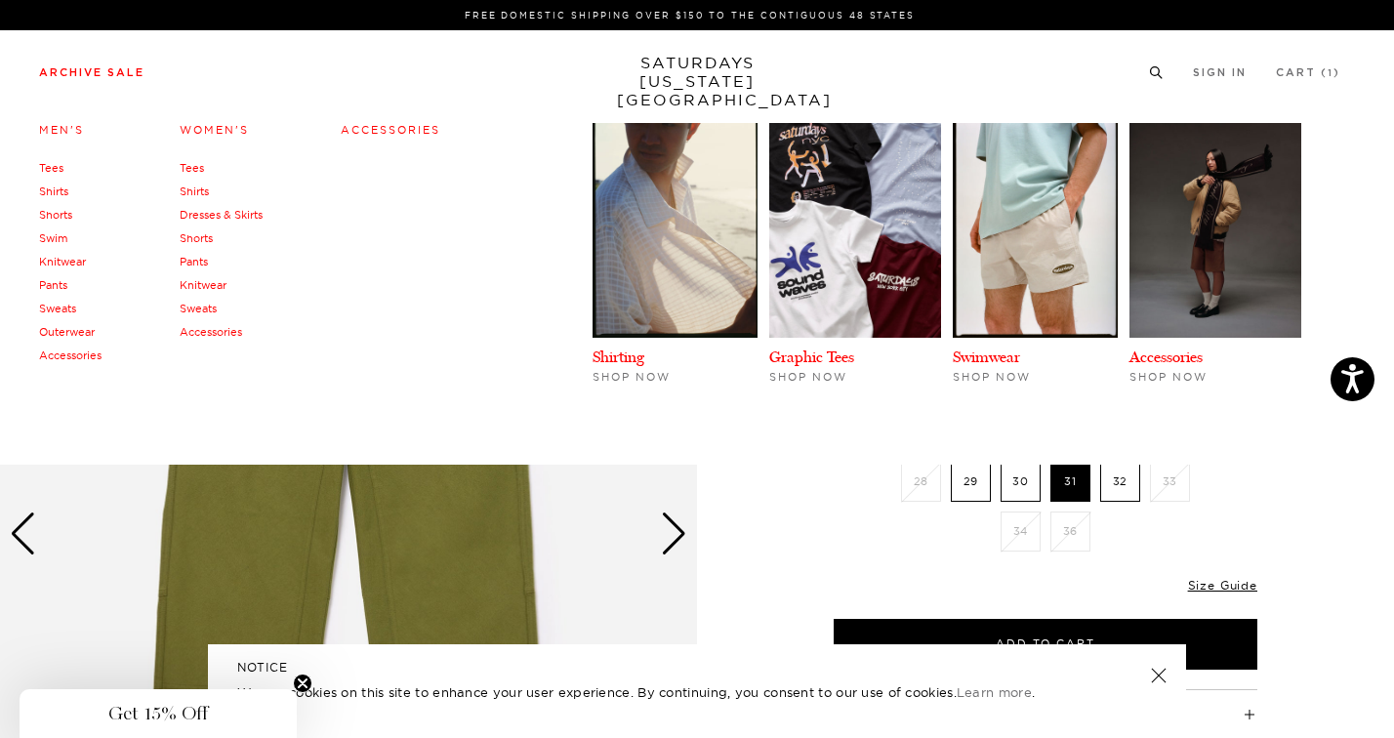
click at [56, 265] on link "Knitwear" at bounding box center [62, 262] width 47 height 14
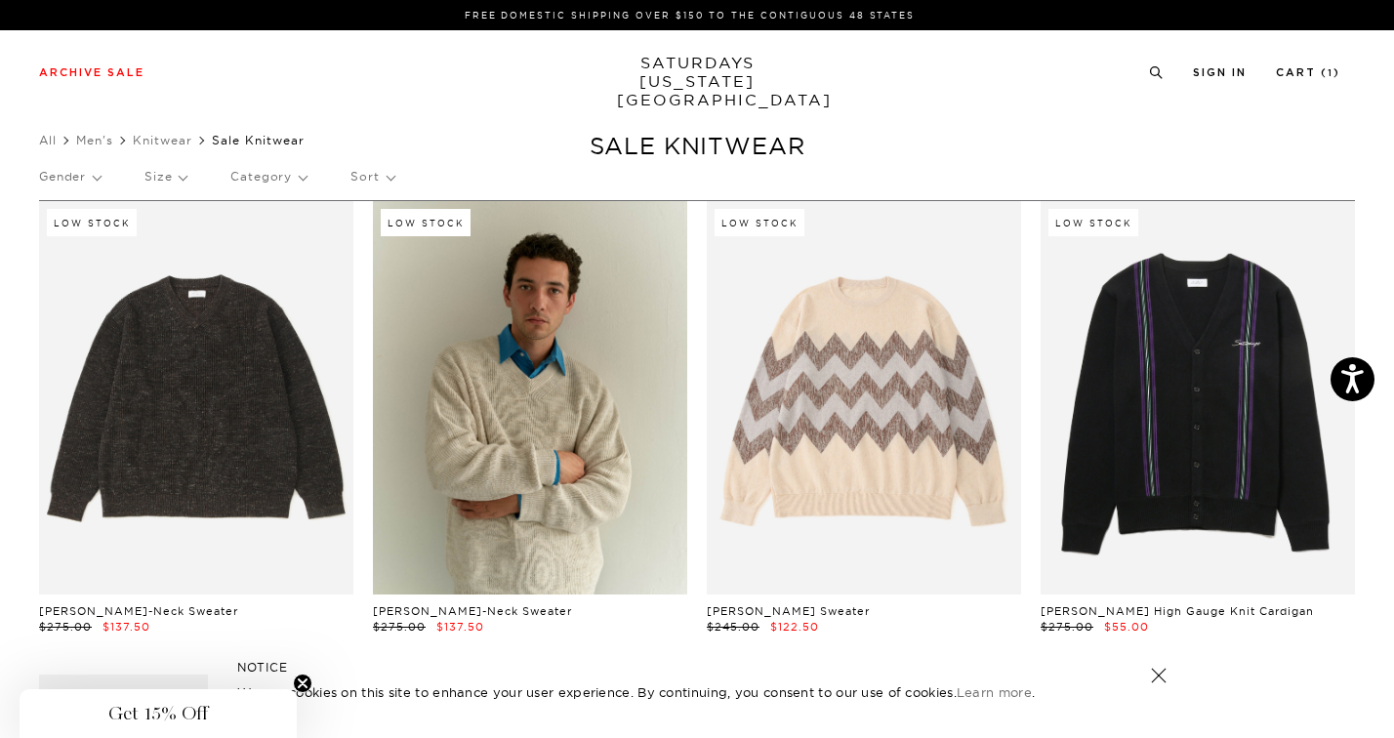
click at [91, 180] on p "Gender" at bounding box center [70, 176] width 62 height 45
click at [176, 176] on p "Size" at bounding box center [165, 176] width 42 height 45
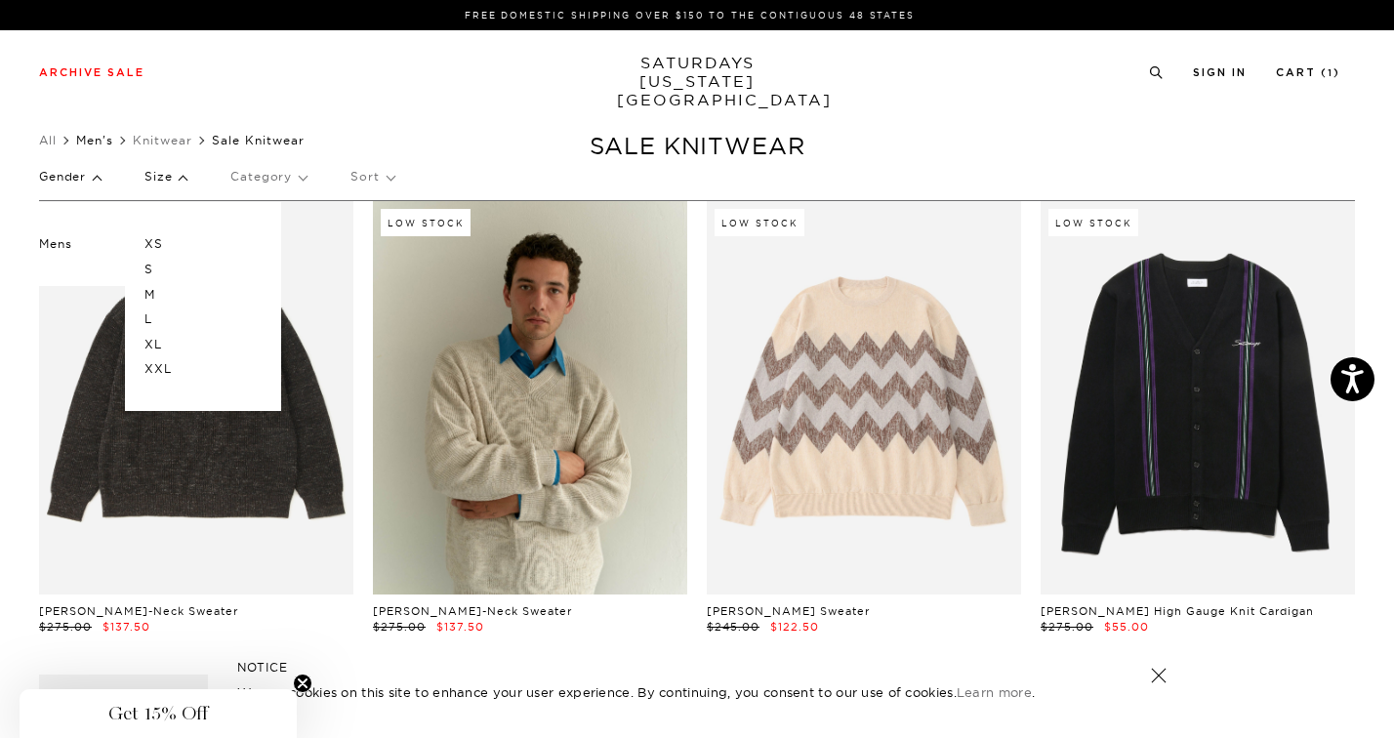
click at [95, 141] on link "Men's" at bounding box center [94, 140] width 37 height 15
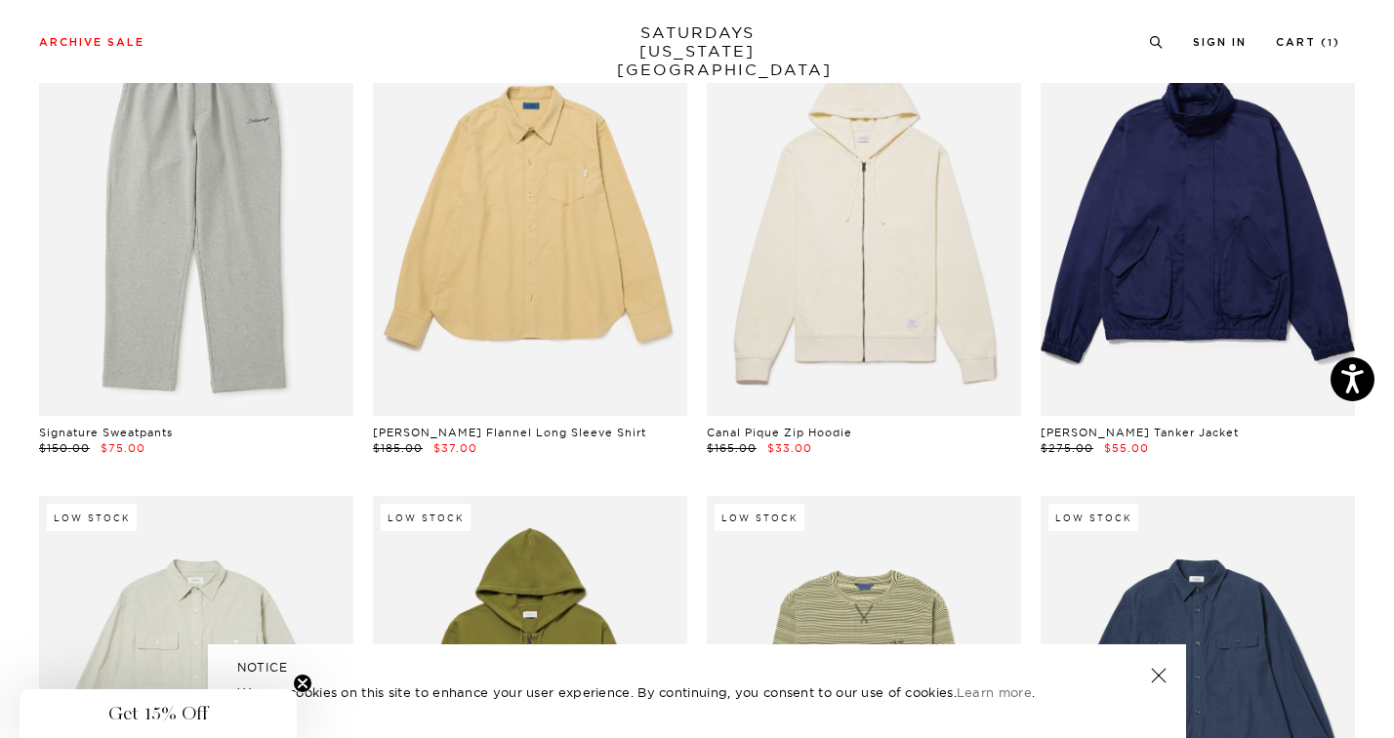
scroll to position [19382, 0]
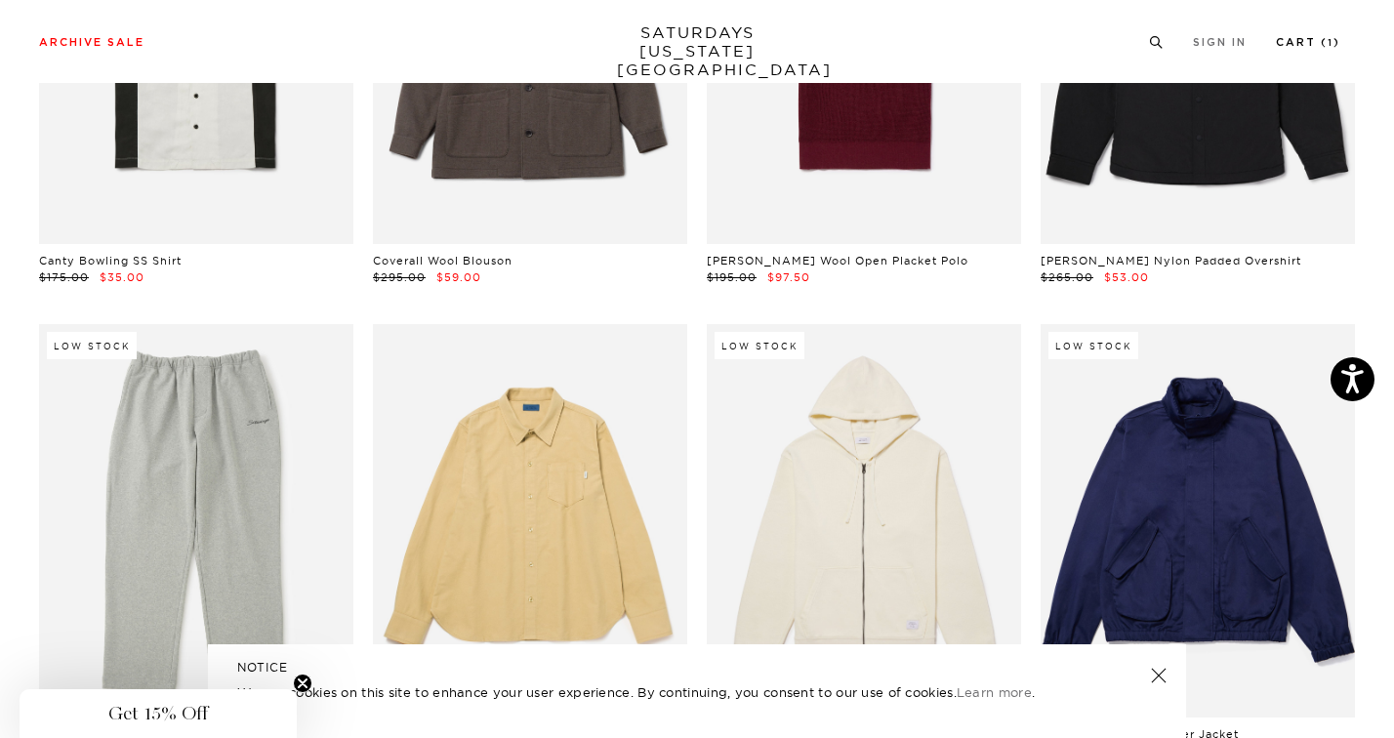
click at [1318, 42] on link "Cart ( 1 )" at bounding box center [1308, 42] width 64 height 11
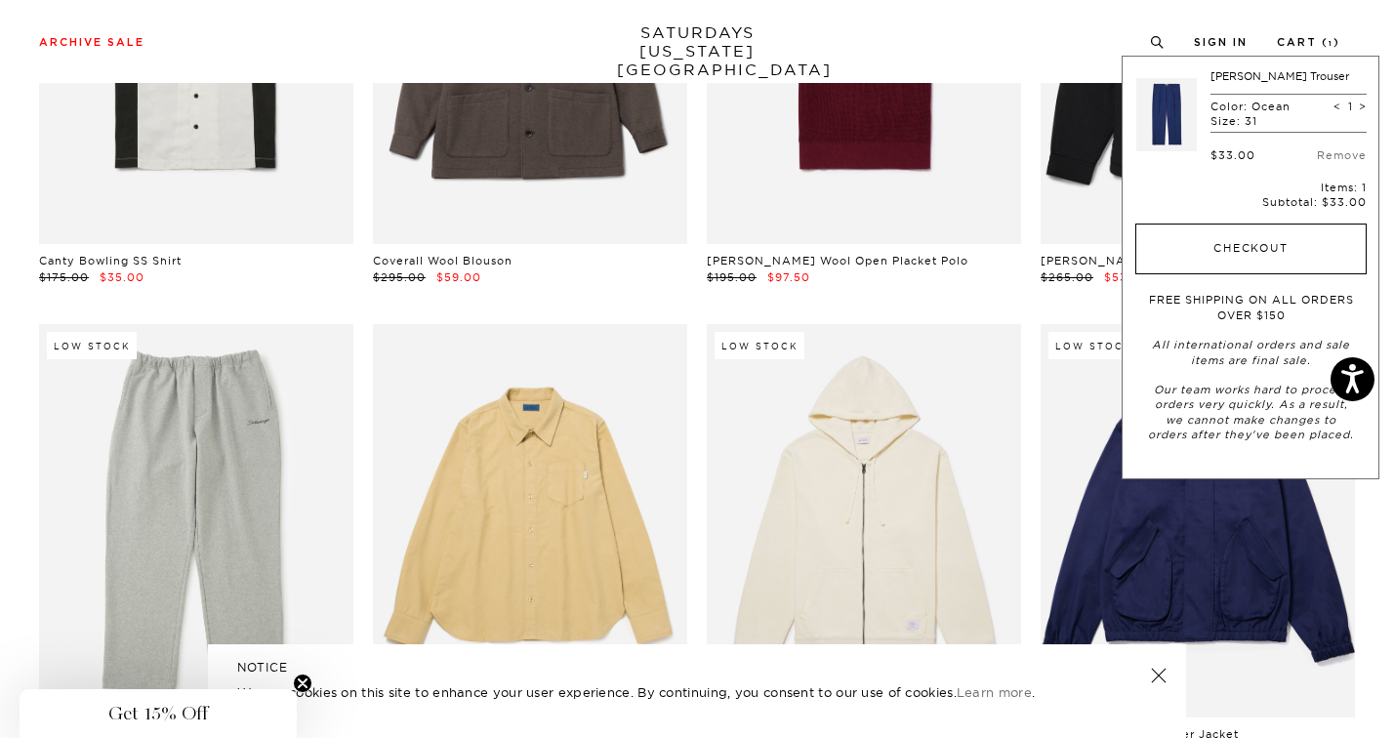
click at [1214, 242] on button "Checkout" at bounding box center [1250, 249] width 231 height 51
